Goal: Task Accomplishment & Management: Manage account settings

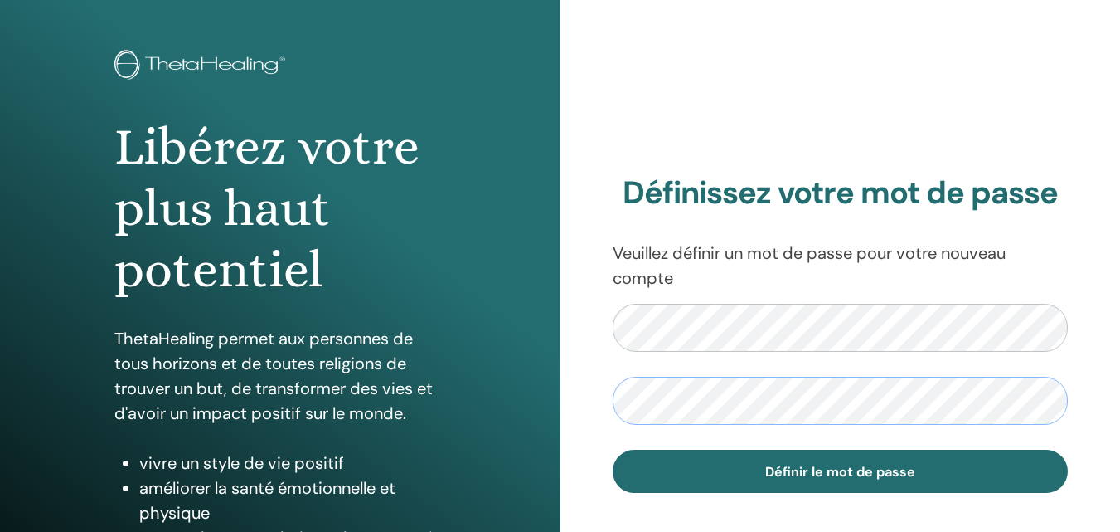
scroll to position [166, 0]
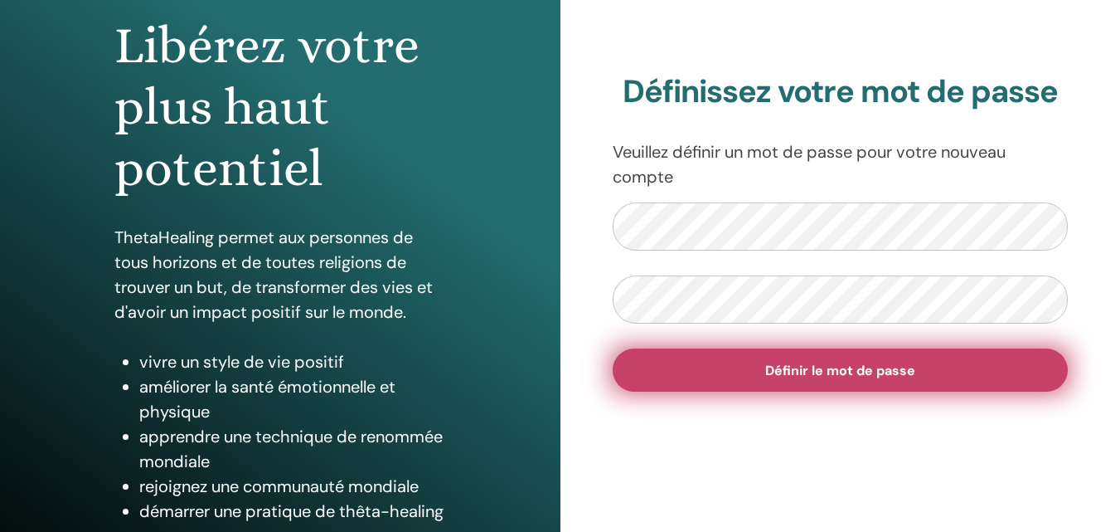
click at [778, 371] on font "Définir le mot de passe" at bounding box center [840, 370] width 150 height 17
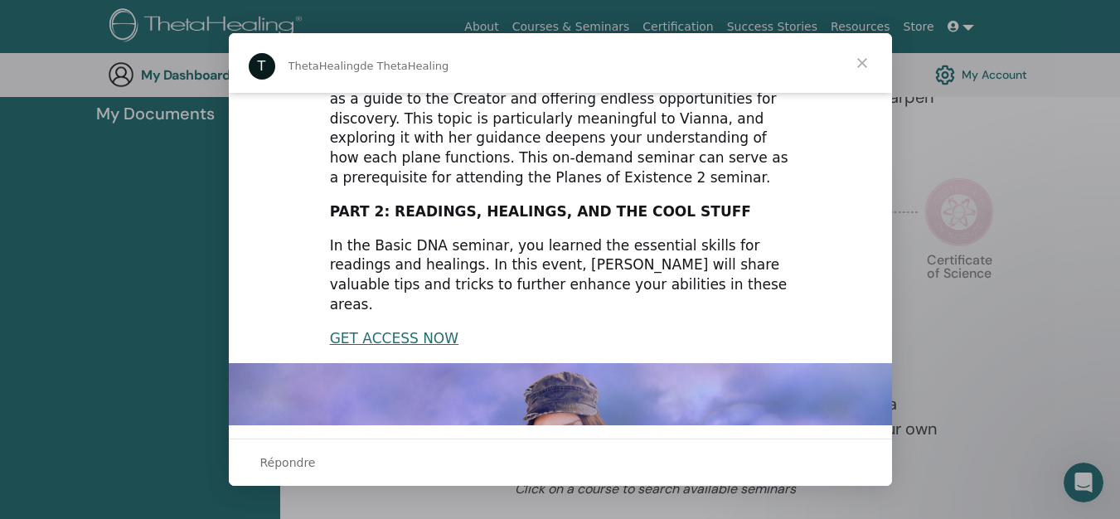
scroll to position [166, 0]
click at [419, 329] on link "GET ACCESS NOW" at bounding box center [394, 337] width 129 height 17
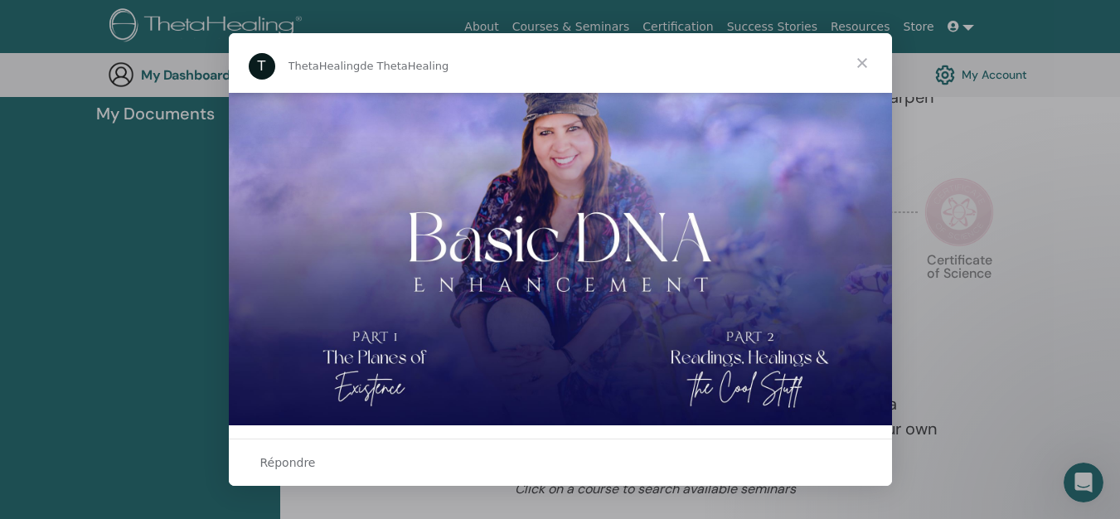
scroll to position [0, 0]
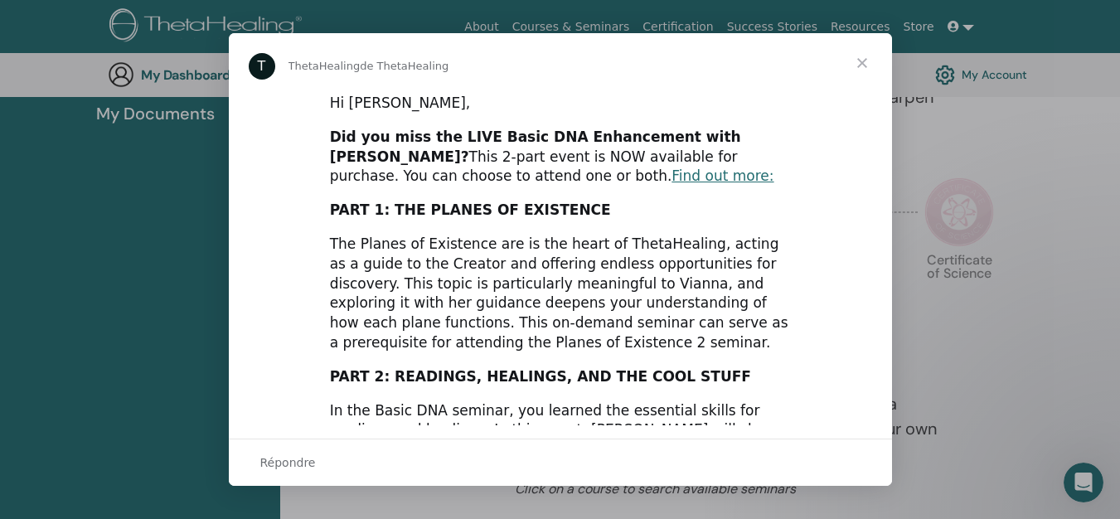
click at [865, 58] on span "Fermer" at bounding box center [863, 63] width 60 height 60
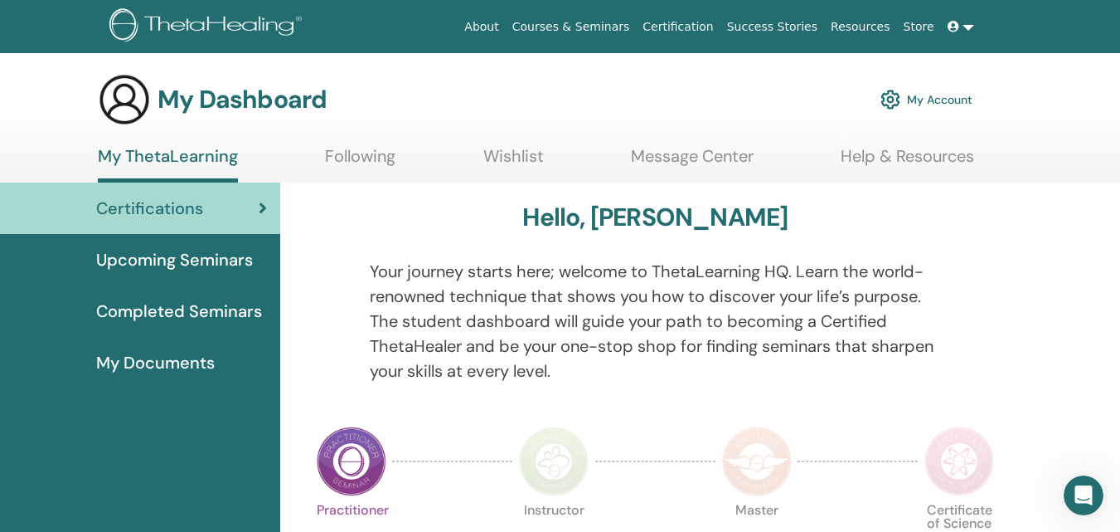
click at [964, 29] on link at bounding box center [961, 27] width 40 height 31
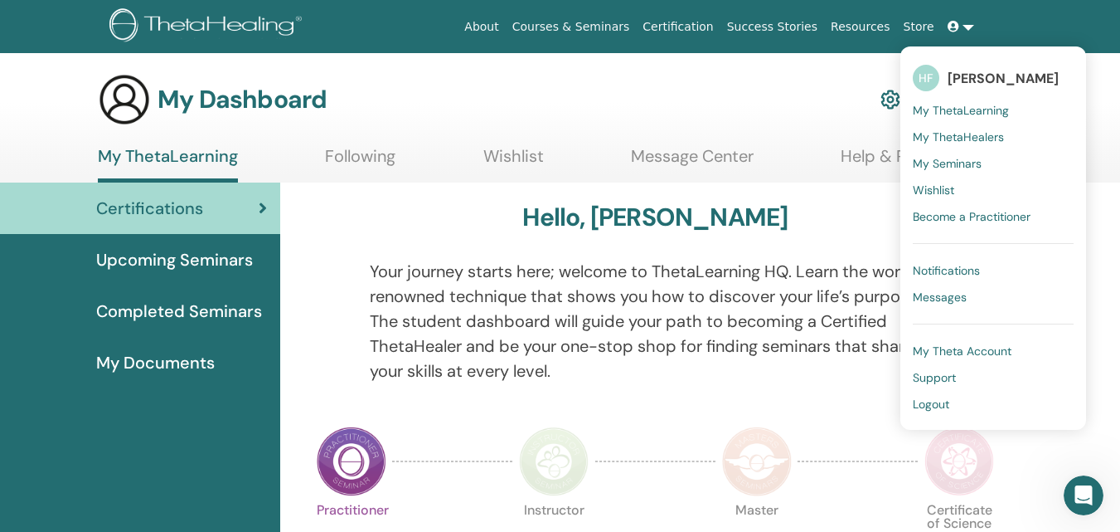
click at [455, 79] on div "My Dashboard My Account" at bounding box center [535, 99] width 875 height 53
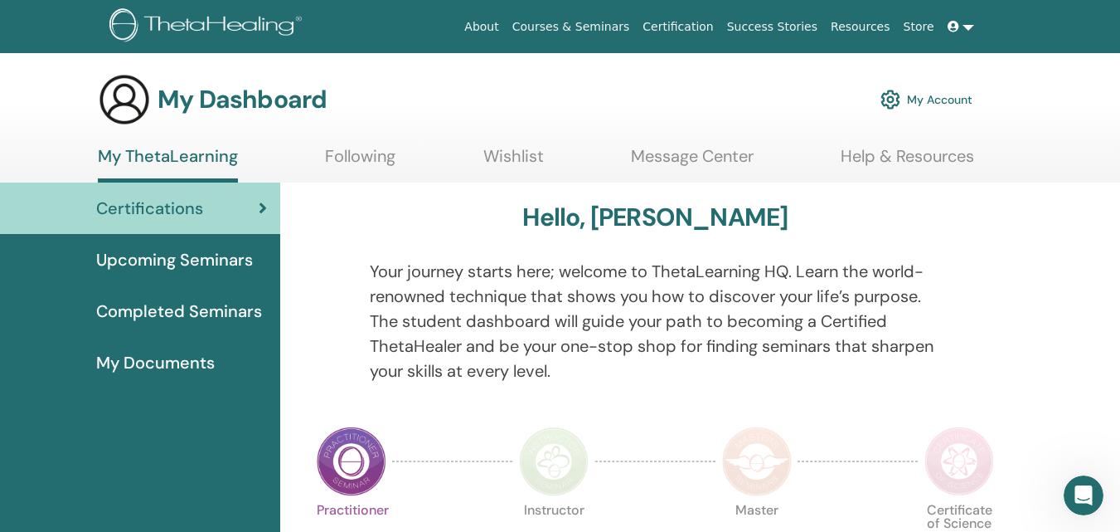
click at [154, 261] on span "Upcoming Seminars" at bounding box center [174, 259] width 157 height 25
